Goal: Find specific page/section: Find specific page/section

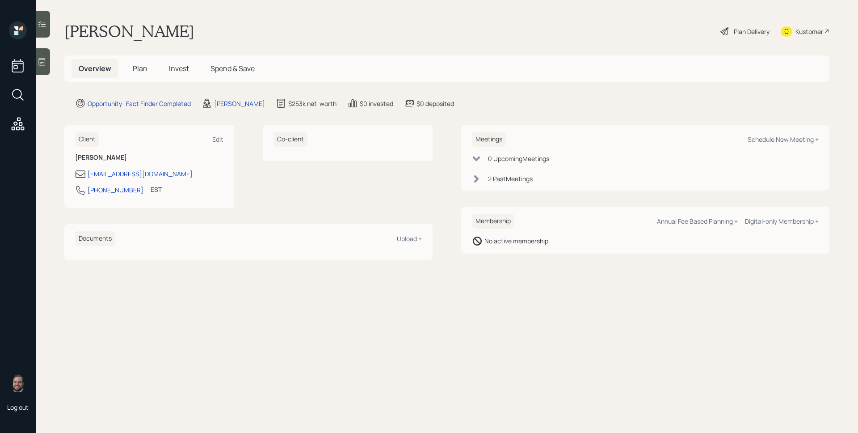
click at [489, 182] on div "2 Past Meeting s" at bounding box center [510, 178] width 45 height 9
